Goal: Task Accomplishment & Management: Complete application form

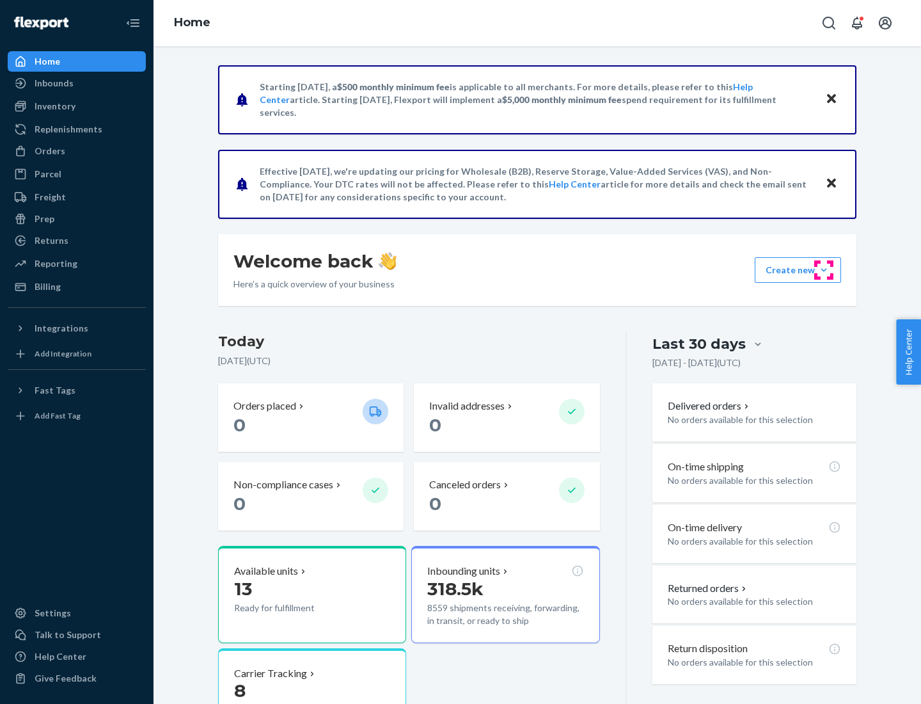
click at [824, 270] on button "Create new Create new inbound Create new order Create new product" at bounding box center [798, 270] width 86 height 26
click at [77, 83] on div "Inbounds" at bounding box center [77, 83] width 136 height 18
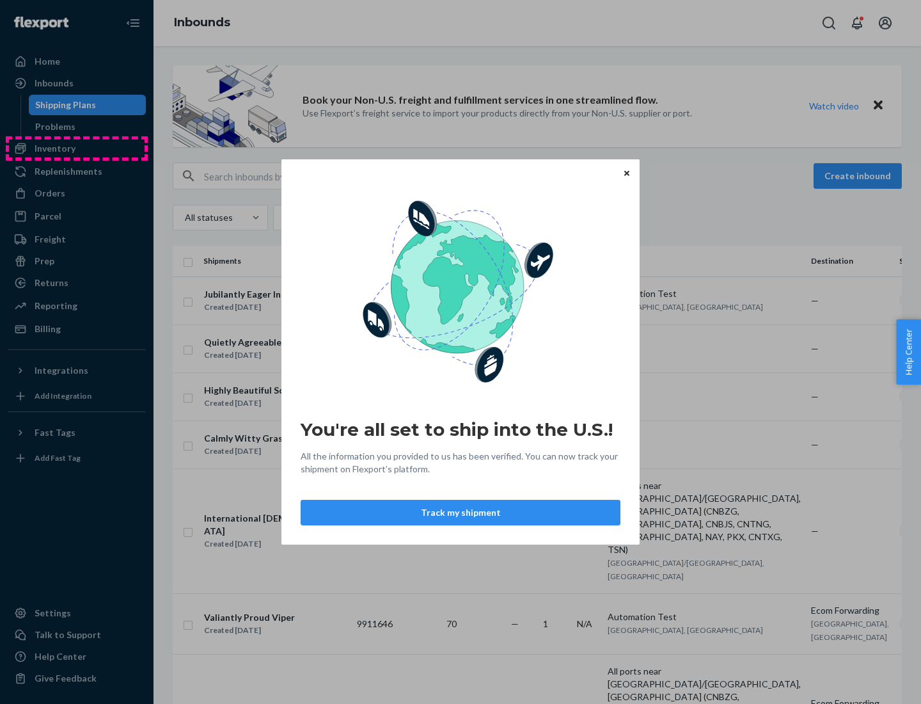
click at [77, 148] on div "You're all set to ship into the U.S.! All the information you provided to us ha…" at bounding box center [460, 352] width 921 height 704
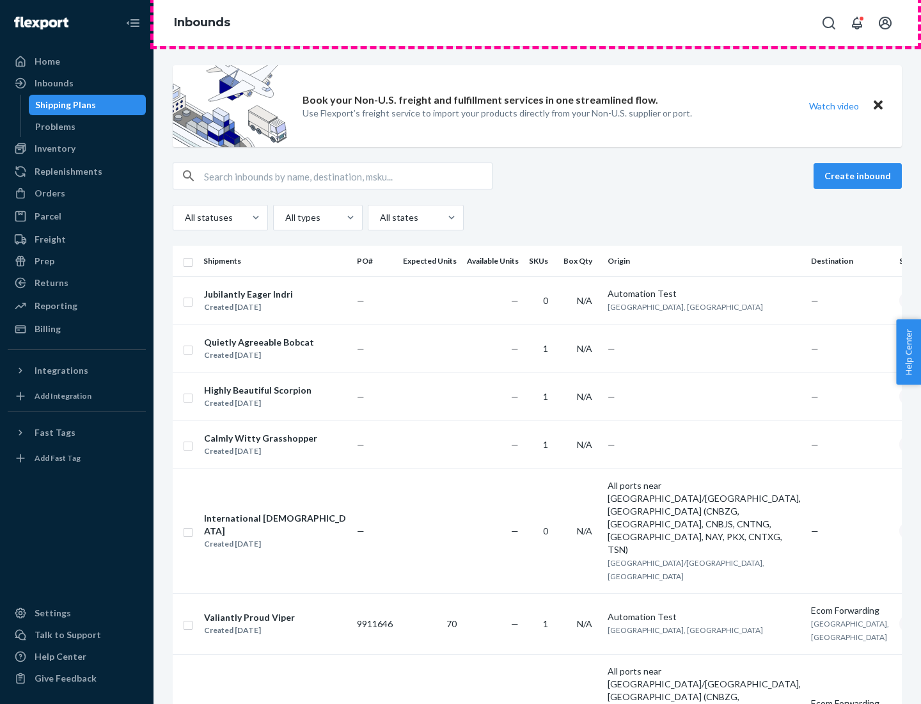
click at [537, 23] on div "Inbounds" at bounding box center [538, 23] width 768 height 46
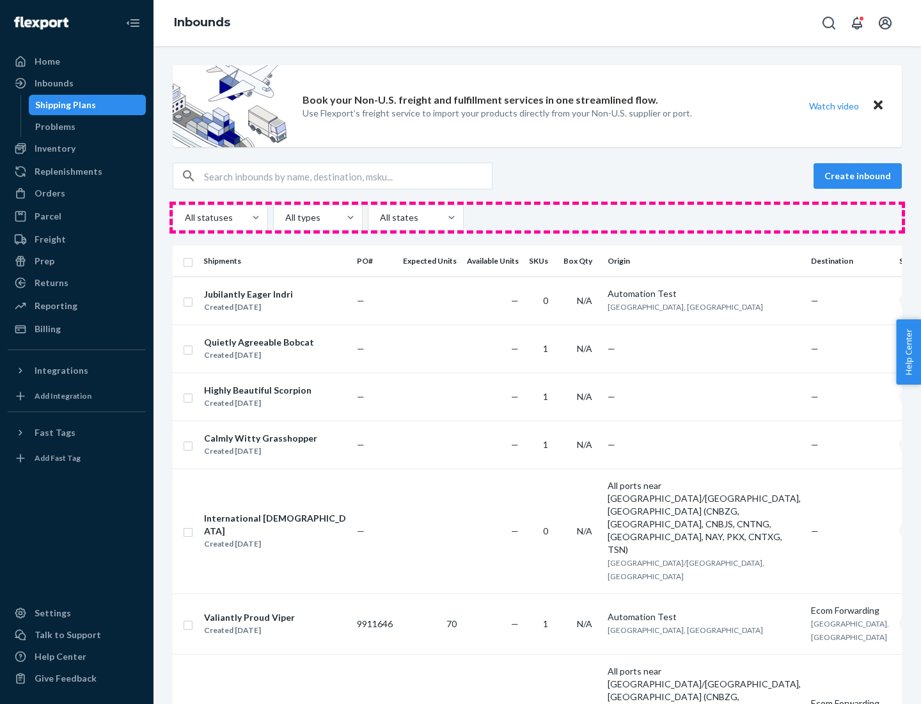
click at [537, 218] on div "All statuses All types All states" at bounding box center [537, 218] width 729 height 26
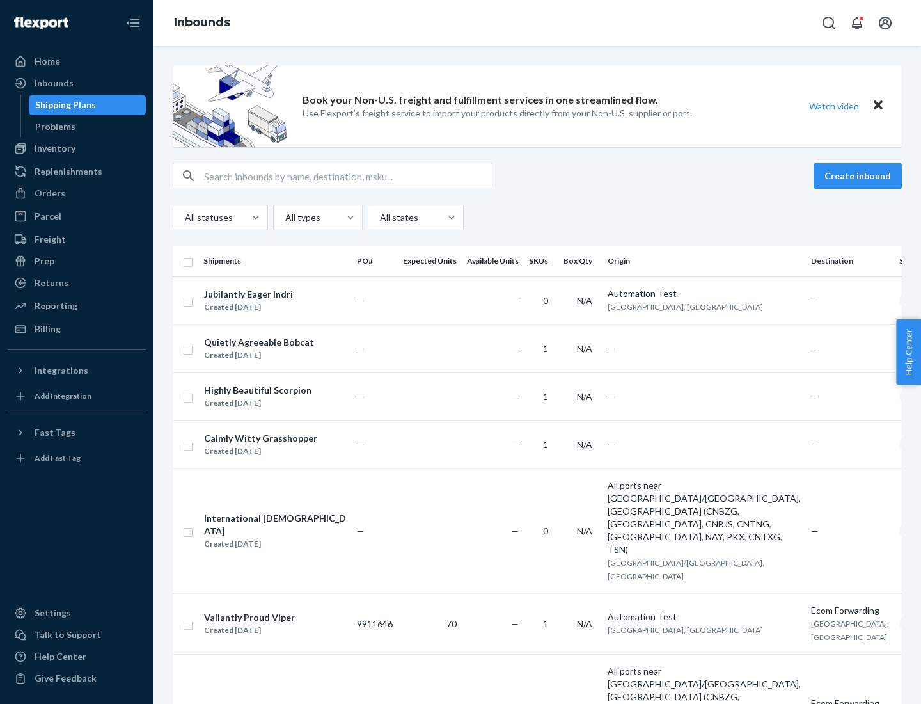
click at [63, 105] on div "Shipping Plans" at bounding box center [65, 105] width 61 height 13
click at [860, 176] on button "Create inbound" at bounding box center [858, 176] width 88 height 26
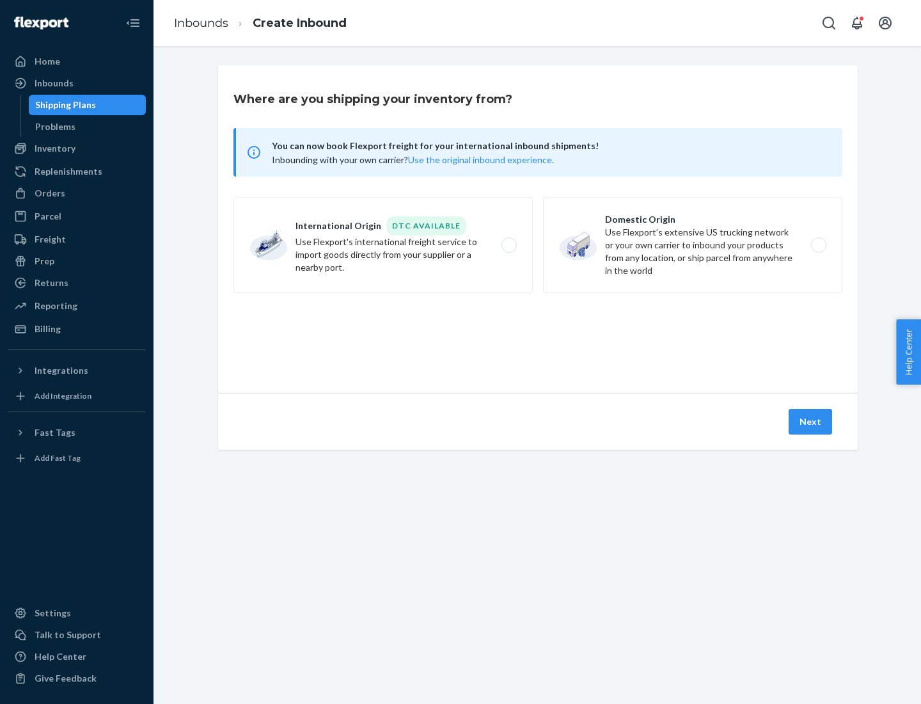
click at [383, 245] on label "International Origin DTC Available Use Flexport's international freight service…" at bounding box center [383, 245] width 299 height 96
click at [509, 245] on input "International Origin DTC Available Use Flexport's international freight service…" at bounding box center [513, 245] width 8 height 8
radio input "true"
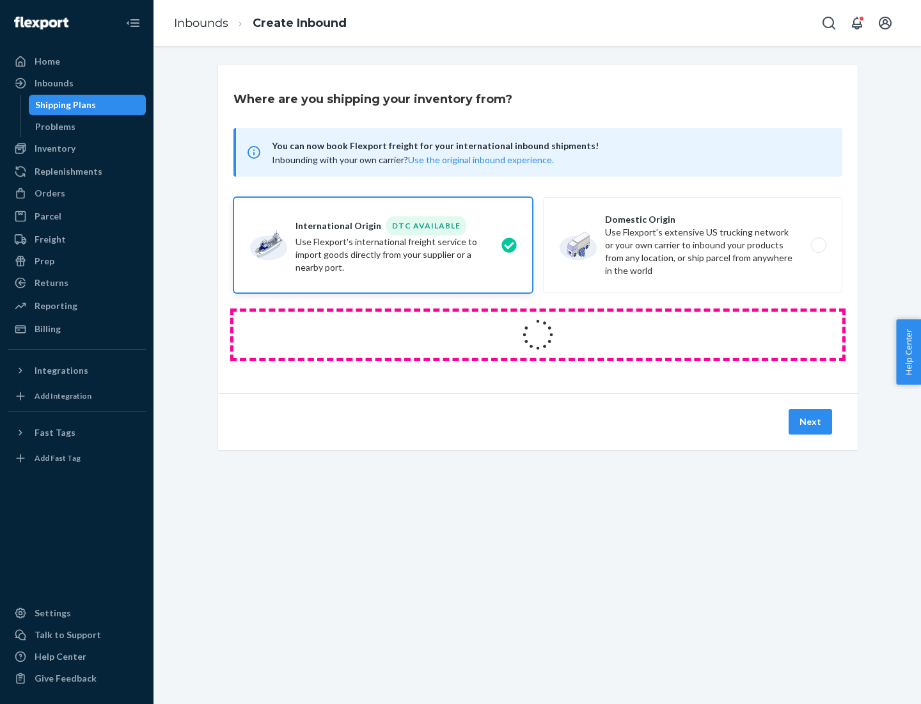
click at [538, 335] on icon at bounding box center [538, 335] width 36 height 36
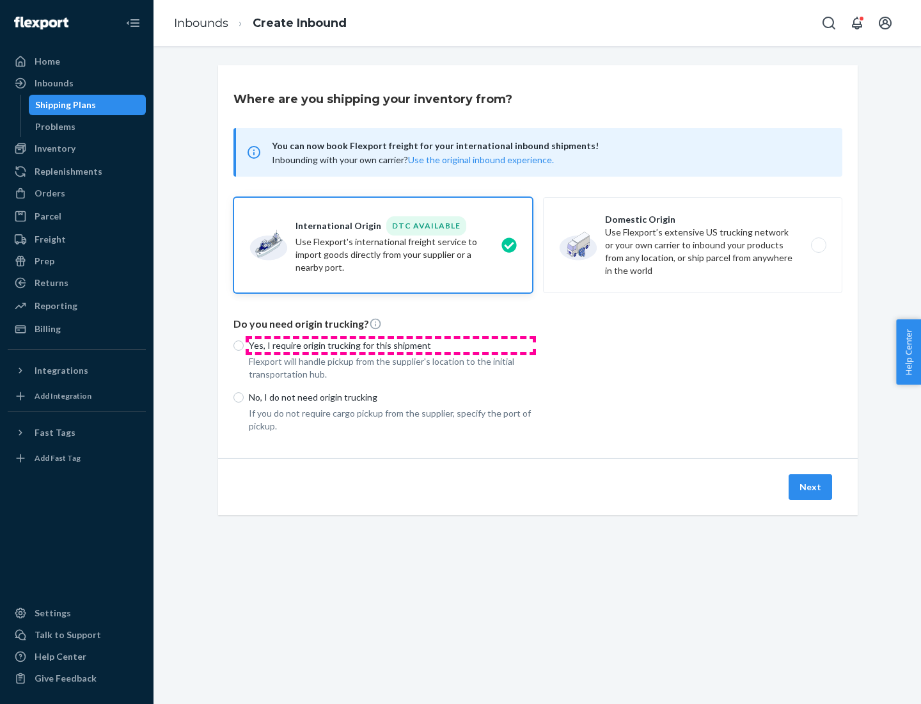
click at [391, 345] on p "Yes, I require origin trucking for this shipment" at bounding box center [391, 345] width 284 height 13
click at [244, 345] on input "Yes, I require origin trucking for this shipment" at bounding box center [239, 345] width 10 height 10
radio input "true"
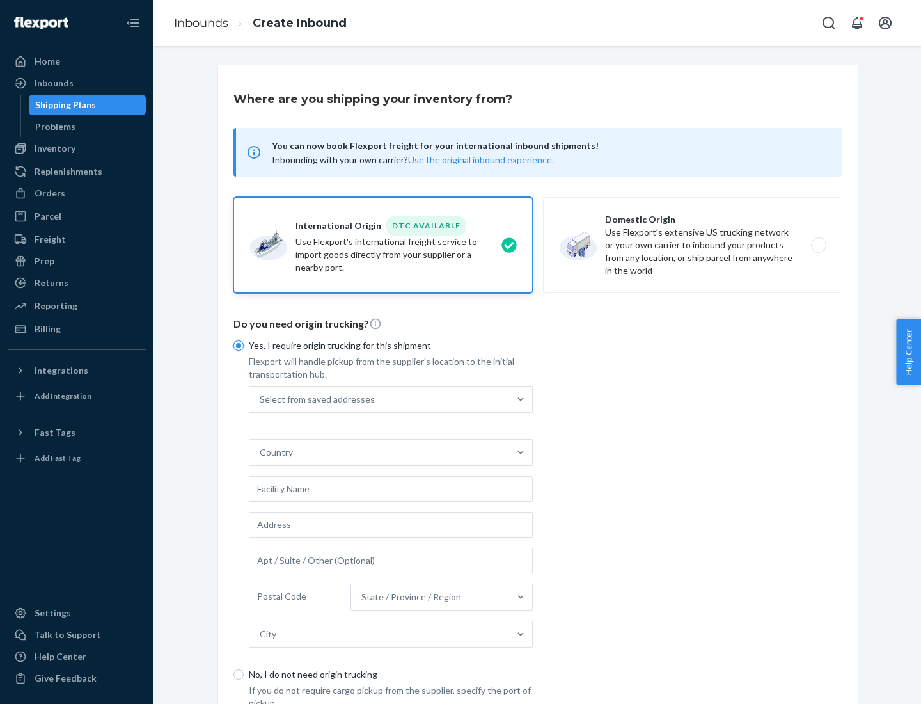
scroll to position [24, 0]
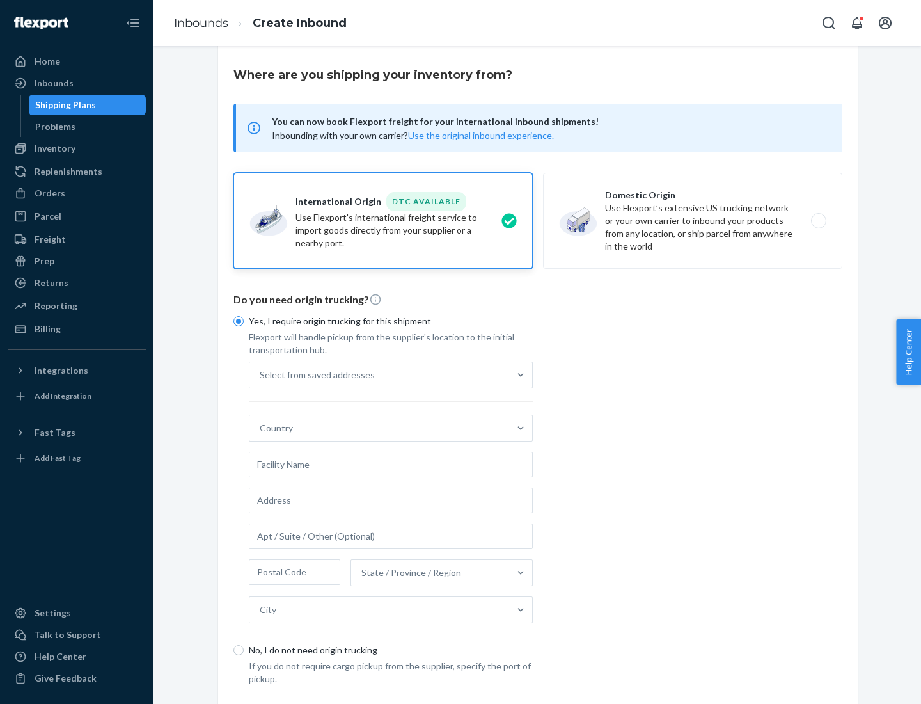
click at [379, 374] on div "Select from saved addresses" at bounding box center [380, 375] width 260 height 26
click at [261, 374] on input "Select from saved addresses" at bounding box center [260, 375] width 1 height 13
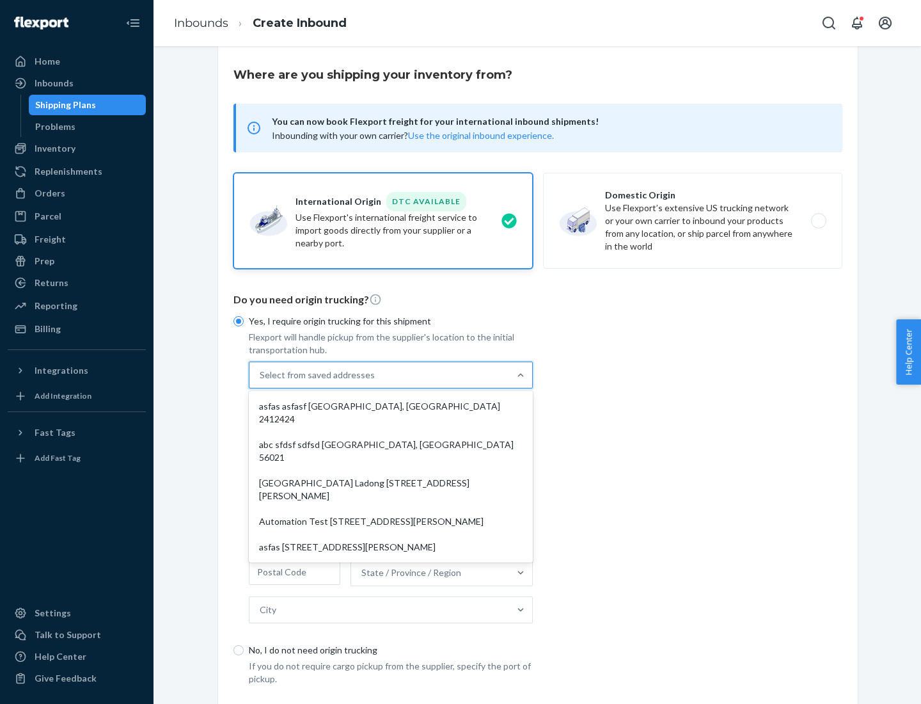
scroll to position [56, 0]
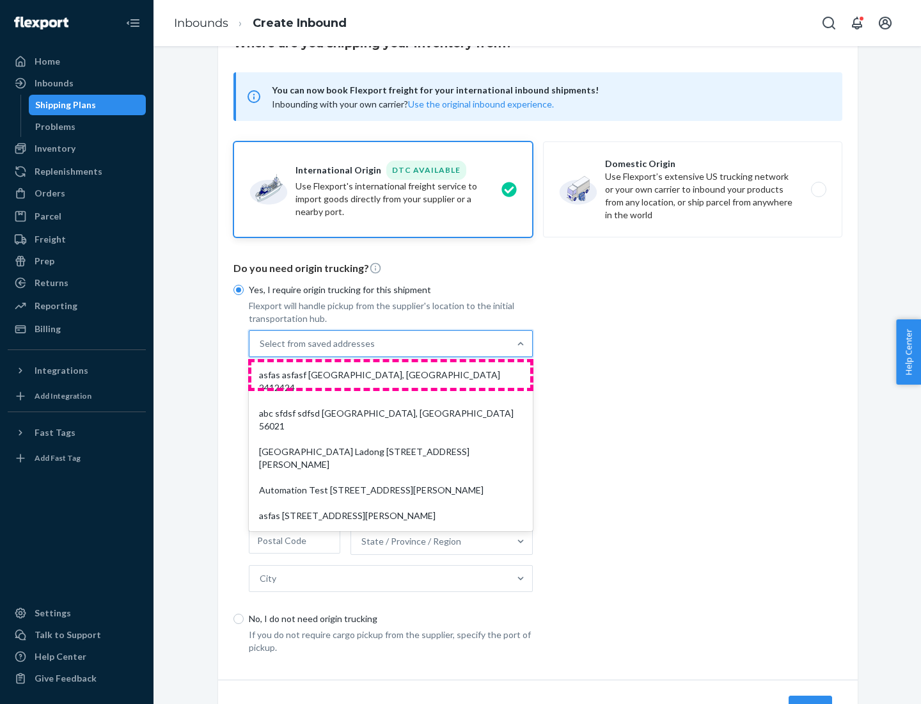
click at [391, 374] on div "asfas asfasf [GEOGRAPHIC_DATA], [GEOGRAPHIC_DATA] 2412424" at bounding box center [390, 381] width 279 height 38
click at [261, 350] on input "option asfas asfasf [GEOGRAPHIC_DATA], [GEOGRAPHIC_DATA] 2412424 focused, 1 of …" at bounding box center [260, 343] width 1 height 13
type input "asfas"
type input "asfasf"
type input "2412424"
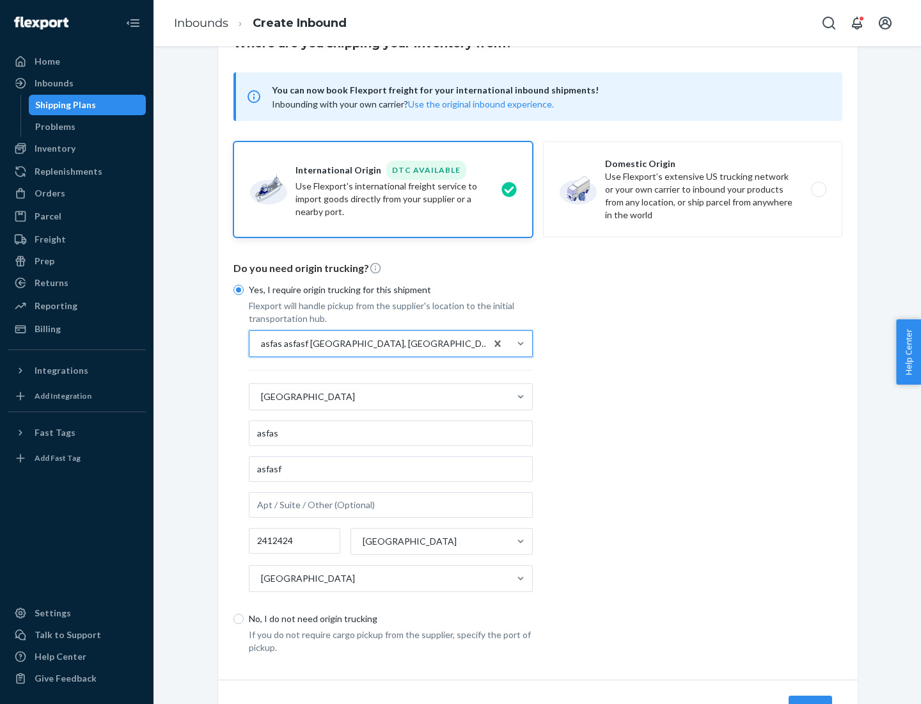
scroll to position [119, 0]
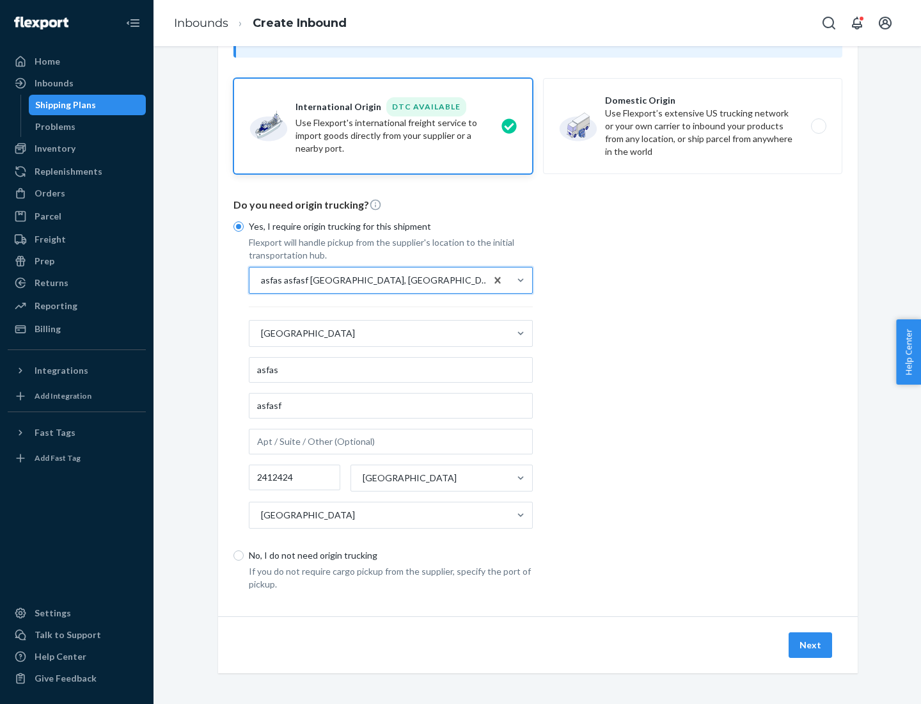
click at [811, 644] on button "Next" at bounding box center [811, 645] width 44 height 26
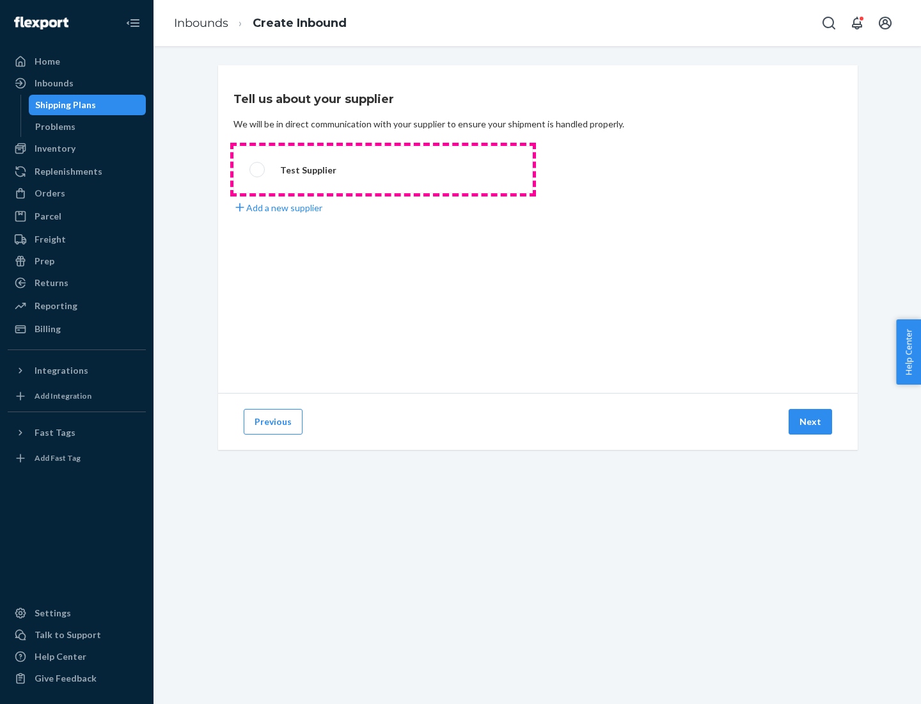
click at [383, 170] on label "Test Supplier" at bounding box center [383, 169] width 299 height 47
click at [258, 170] on input "Test Supplier" at bounding box center [254, 170] width 8 height 8
radio input "true"
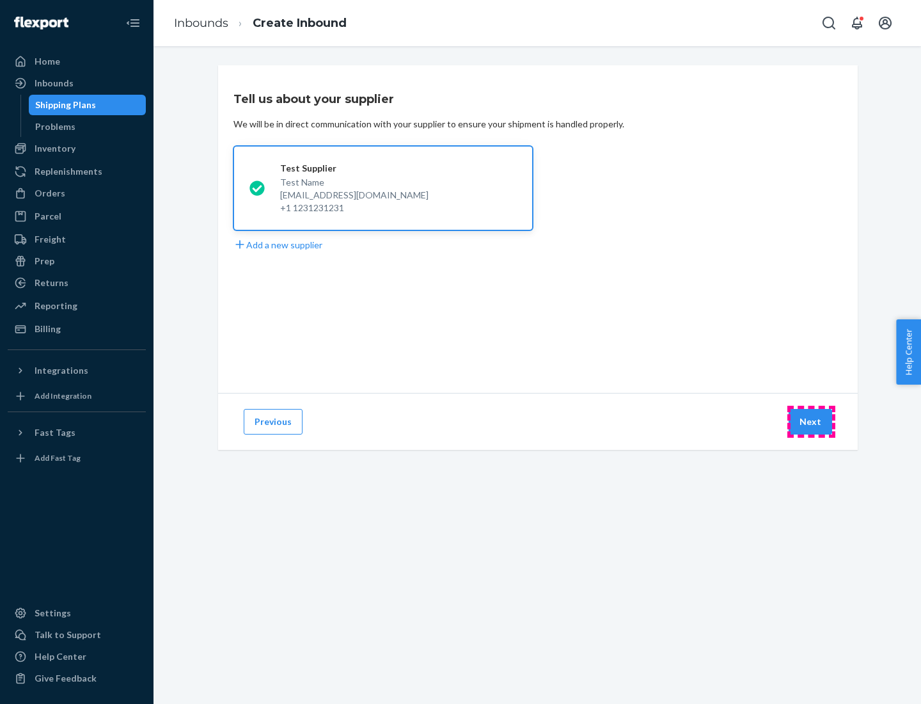
click at [811, 422] on button "Next" at bounding box center [811, 422] width 44 height 26
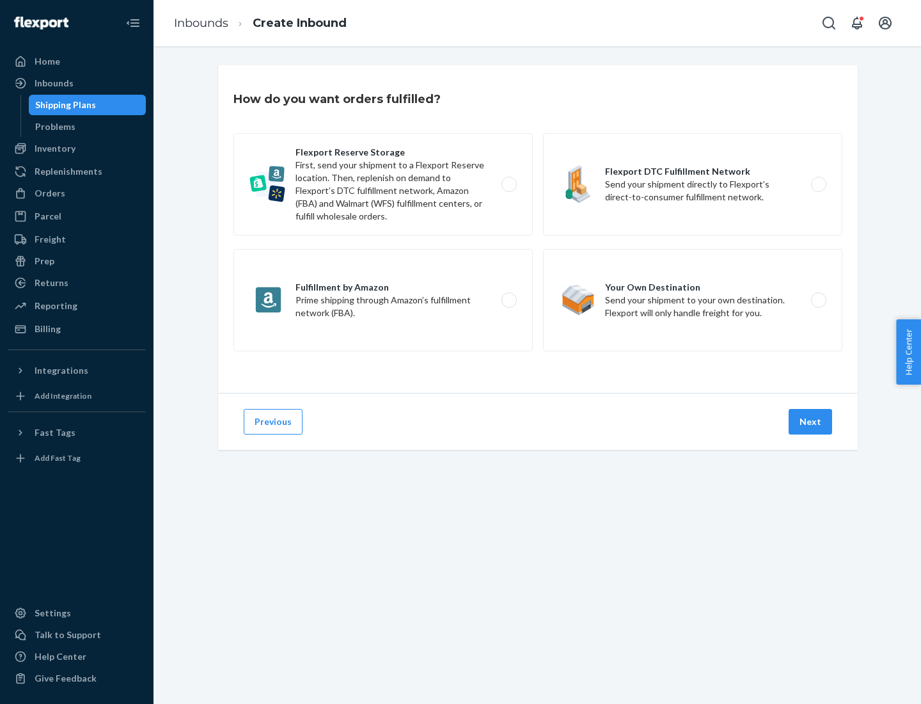
click at [383, 300] on label "Fulfillment by Amazon Prime shipping through Amazon’s fulfillment network (FBA)." at bounding box center [383, 300] width 299 height 102
click at [509, 300] on input "Fulfillment by Amazon Prime shipping through Amazon’s fulfillment network (FBA)." at bounding box center [513, 300] width 8 height 8
radio input "true"
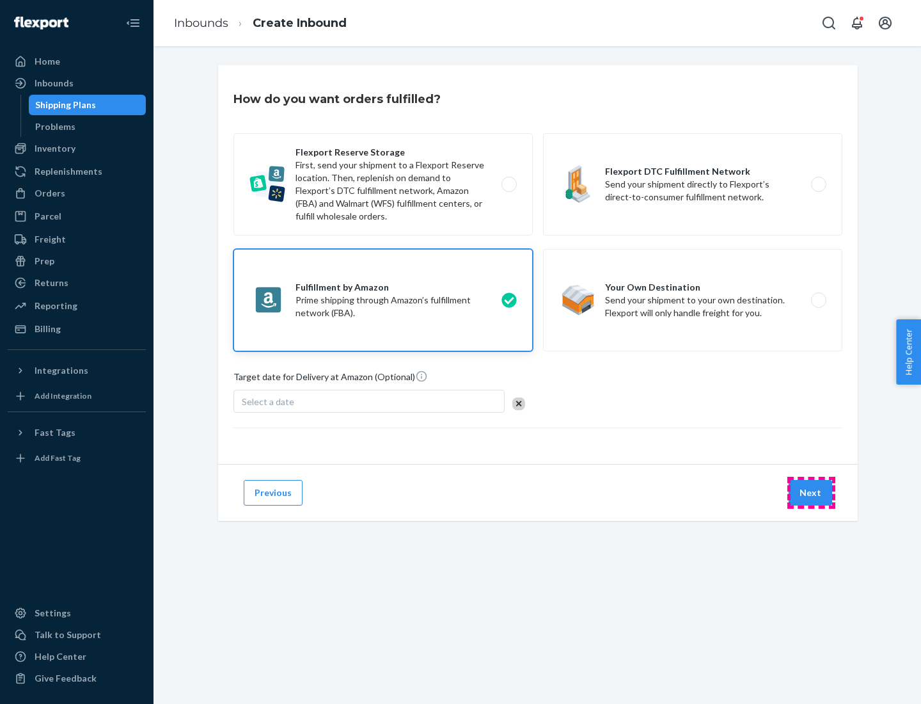
click at [811, 493] on button "Next" at bounding box center [811, 493] width 44 height 26
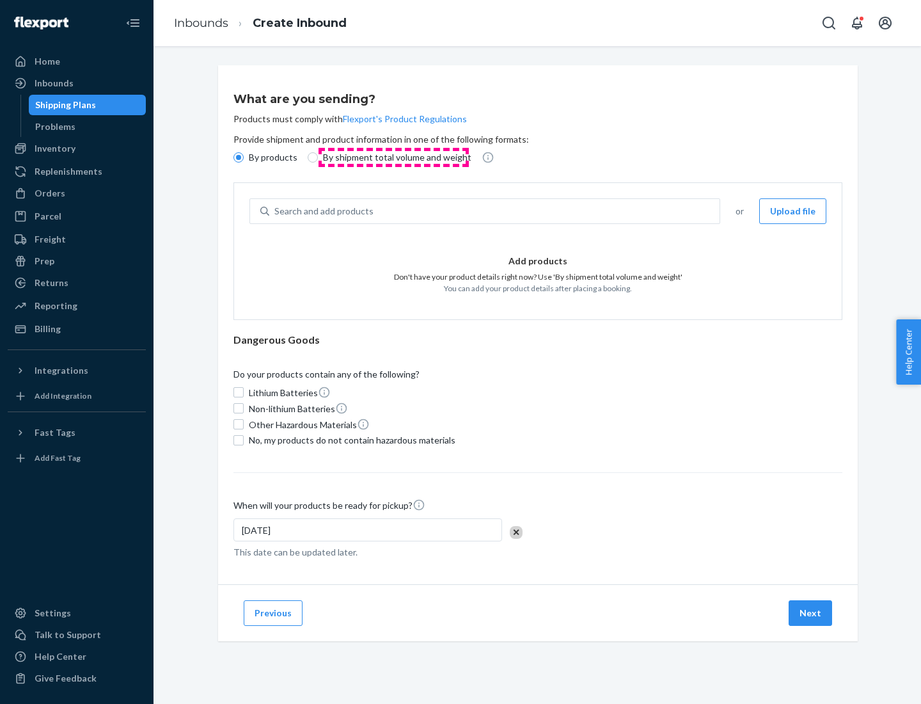
click at [393, 157] on p "By shipment total volume and weight" at bounding box center [397, 157] width 148 height 13
click at [318, 157] on input "By shipment total volume and weight" at bounding box center [313, 157] width 10 height 10
radio input "true"
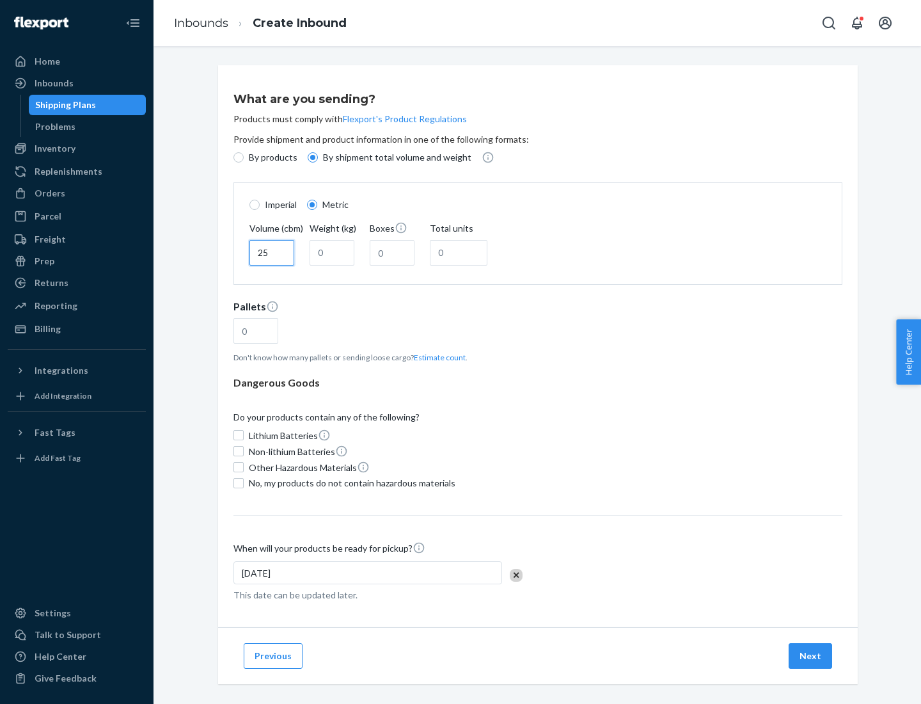
type input "25"
type input "100"
type input "50"
type input "500"
click at [437, 357] on button "Estimate count" at bounding box center [440, 357] width 52 height 11
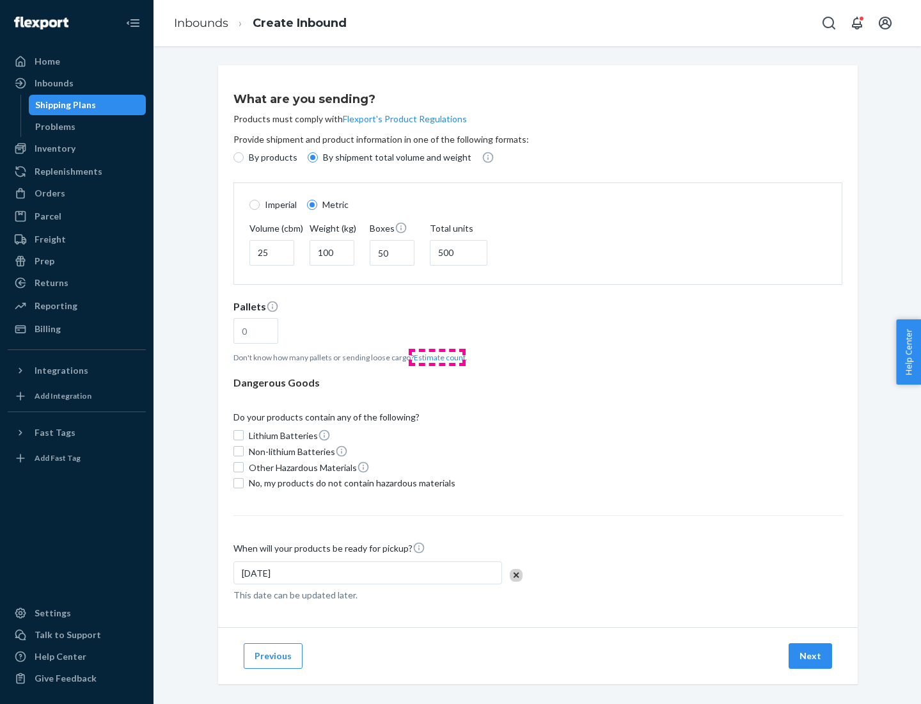
type input "16"
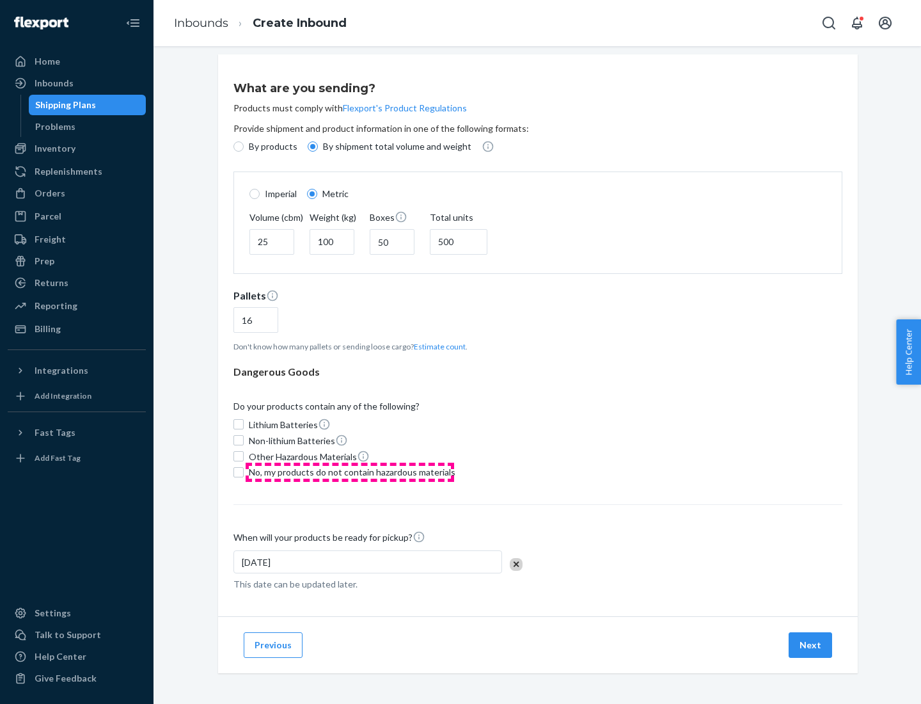
click at [350, 472] on span "No, my products do not contain hazardous materials" at bounding box center [352, 472] width 207 height 13
click at [244, 472] on input "No, my products do not contain hazardous materials" at bounding box center [239, 472] width 10 height 10
checkbox input "true"
click at [811, 644] on button "Next" at bounding box center [811, 645] width 44 height 26
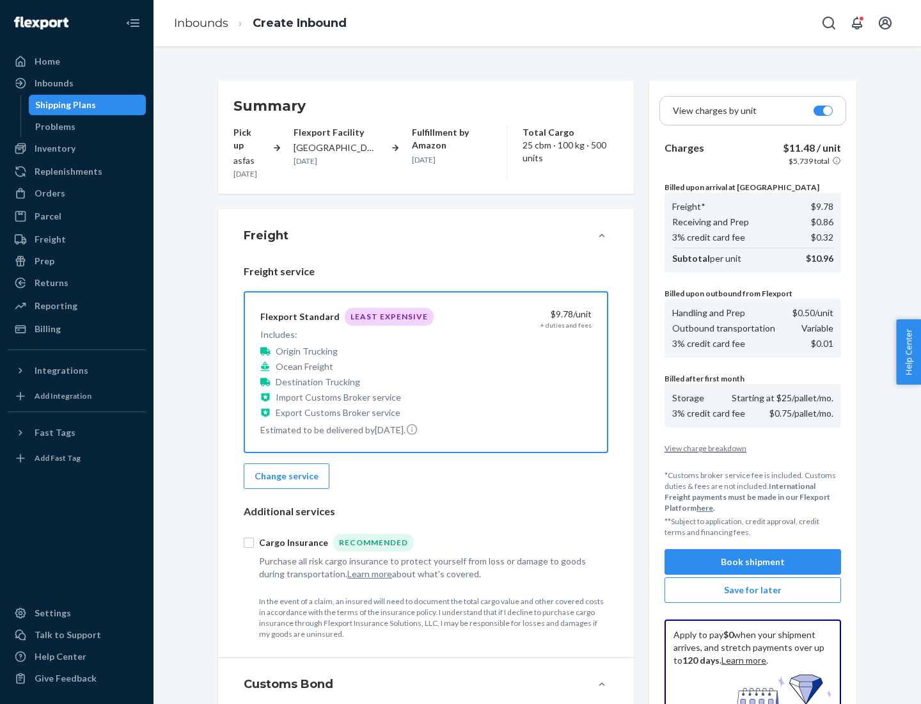
scroll to position [187, 0]
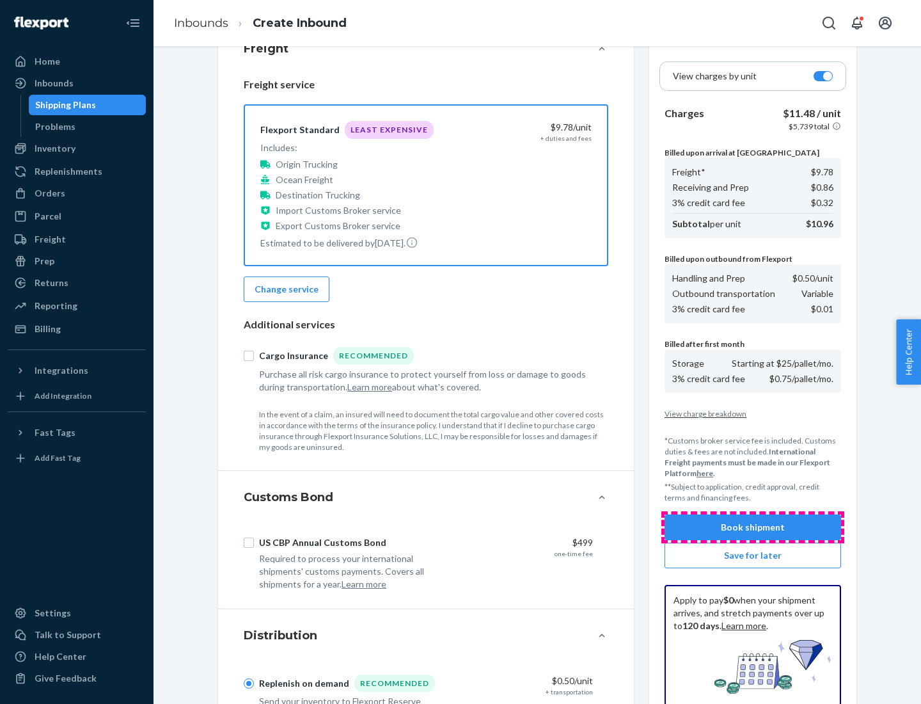
click at [753, 527] on button "Book shipment" at bounding box center [753, 527] width 177 height 26
